Goal: Check status: Check status

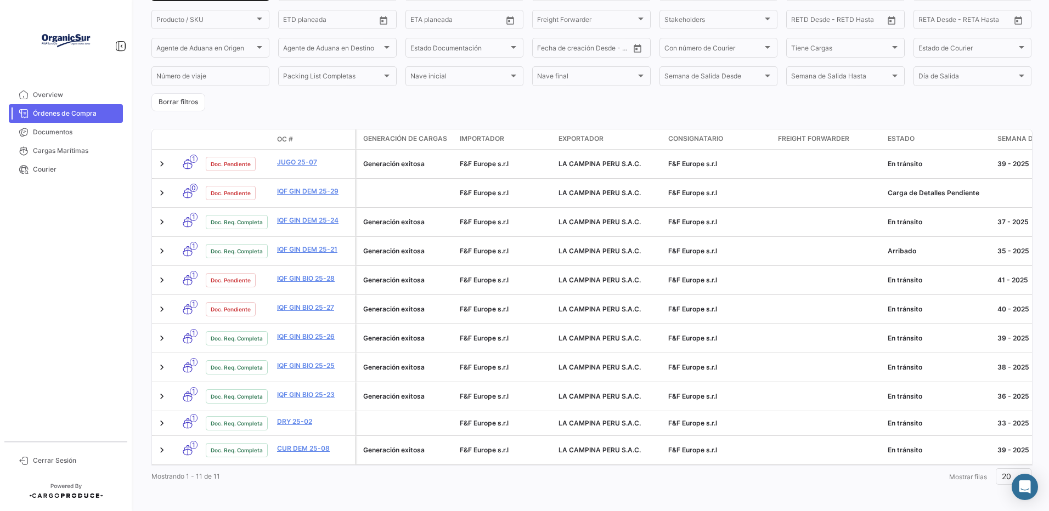
scroll to position [55, 0]
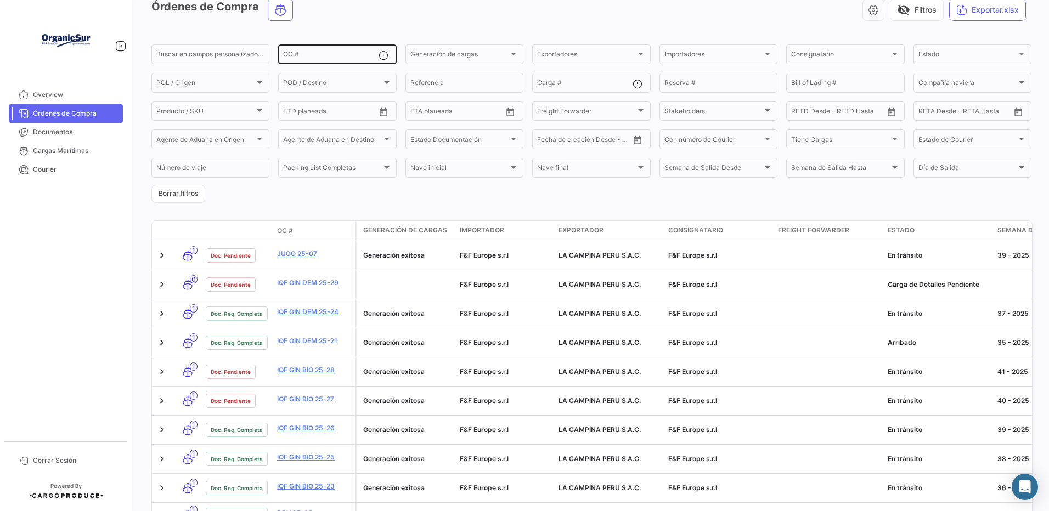
click at [318, 60] on input "OC #" at bounding box center [330, 56] width 95 height 8
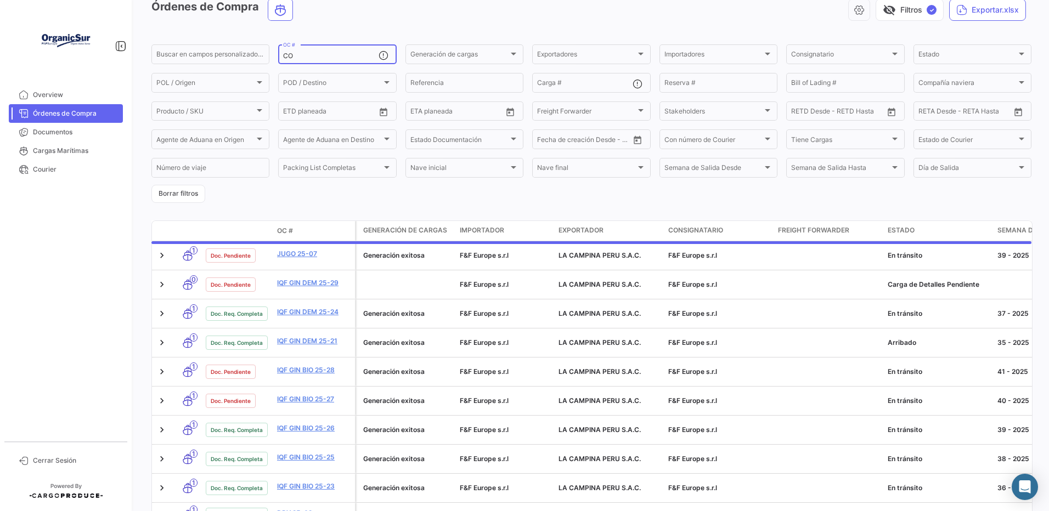
scroll to position [0, 0]
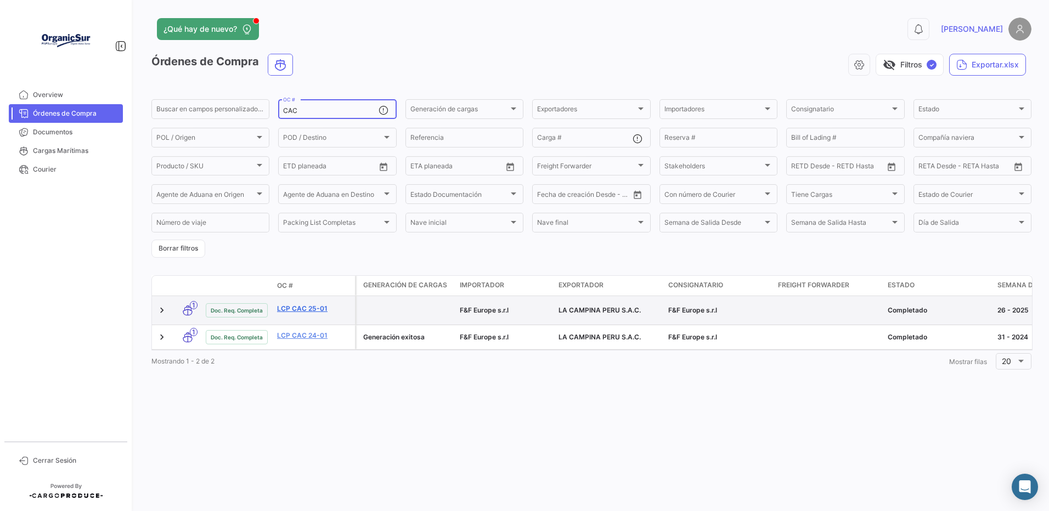
type input "CAC"
click at [303, 308] on link "LCP CAC 25-01" at bounding box center [313, 309] width 73 height 10
click at [303, 312] on link "LCP CAC 25-01" at bounding box center [313, 309] width 73 height 10
click at [305, 312] on link "LCP CAC 25-01" at bounding box center [313, 309] width 73 height 10
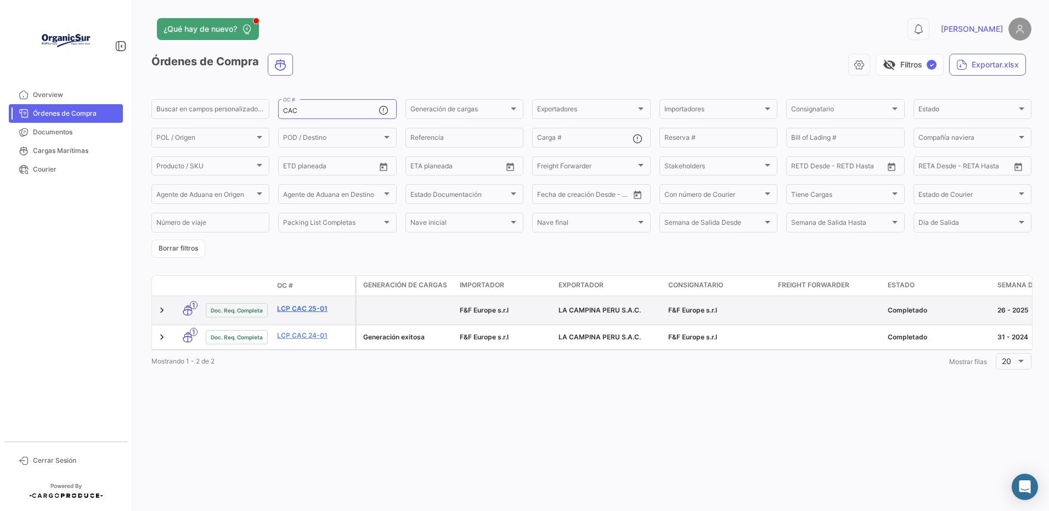
click at [292, 314] on link "LCP CAC 25-01" at bounding box center [313, 309] width 73 height 10
click at [350, 314] on link "LCP CAC 25-01" at bounding box center [313, 309] width 73 height 10
click at [411, 318] on datatable-body-cell at bounding box center [405, 310] width 99 height 29
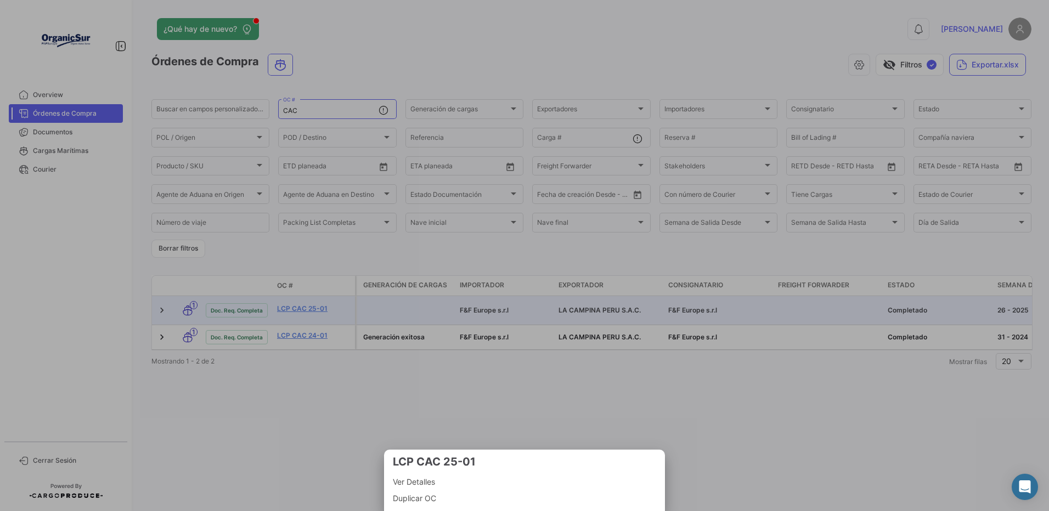
click at [301, 319] on div at bounding box center [524, 255] width 1049 height 511
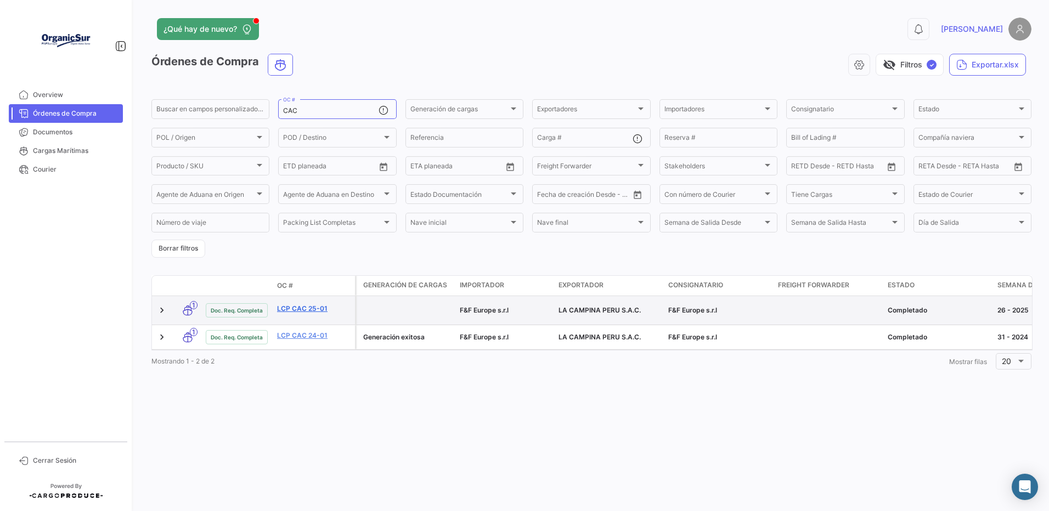
click at [301, 314] on link "LCP CAC 25-01" at bounding box center [313, 309] width 73 height 10
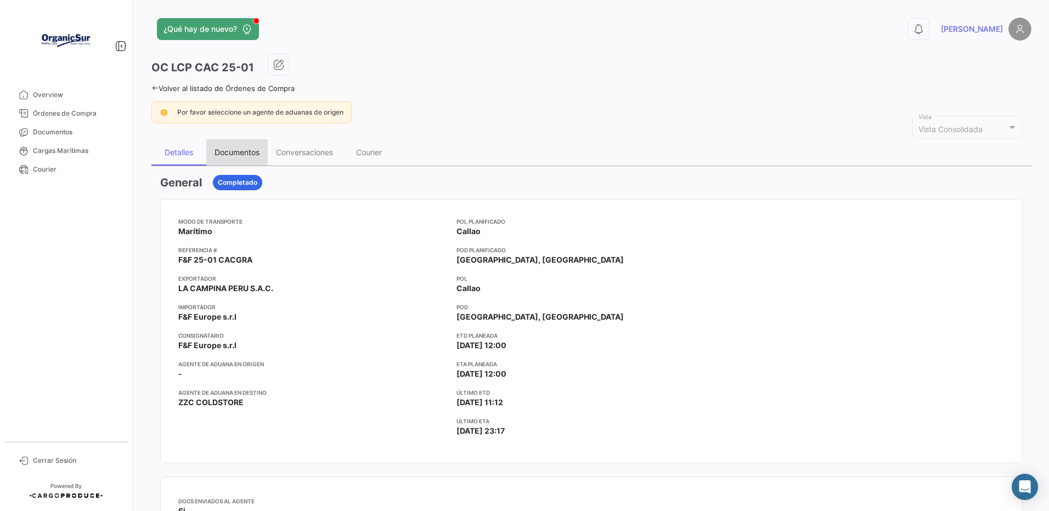
click at [215, 148] on div "Documentos" at bounding box center [236, 152] width 61 height 26
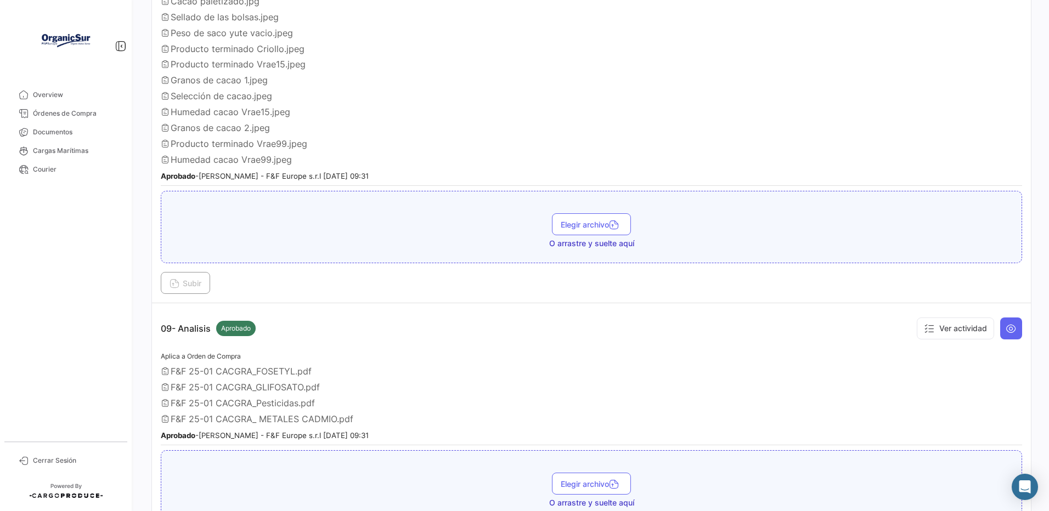
scroll to position [1792, 0]
